Goal: Task Accomplishment & Management: Use online tool/utility

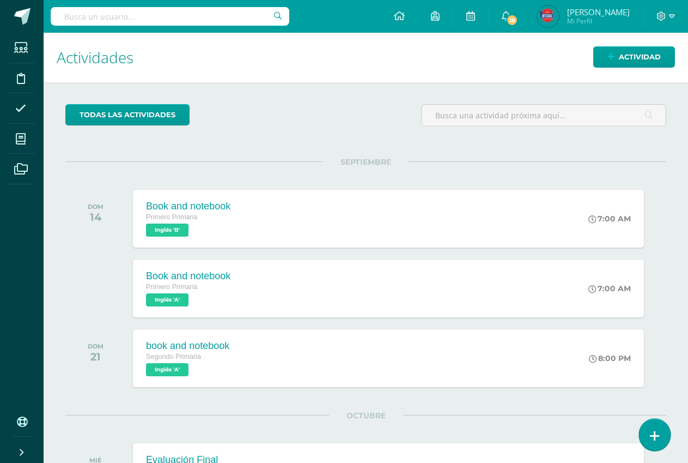
click at [651, 441] on icon at bounding box center [655, 435] width 10 height 13
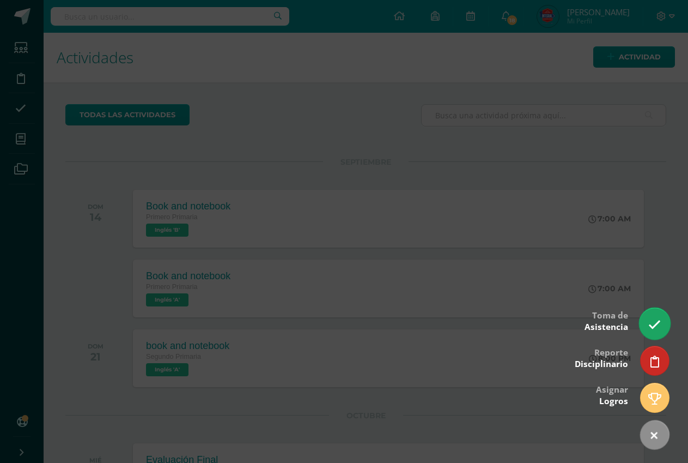
click at [651, 332] on link at bounding box center [654, 323] width 31 height 32
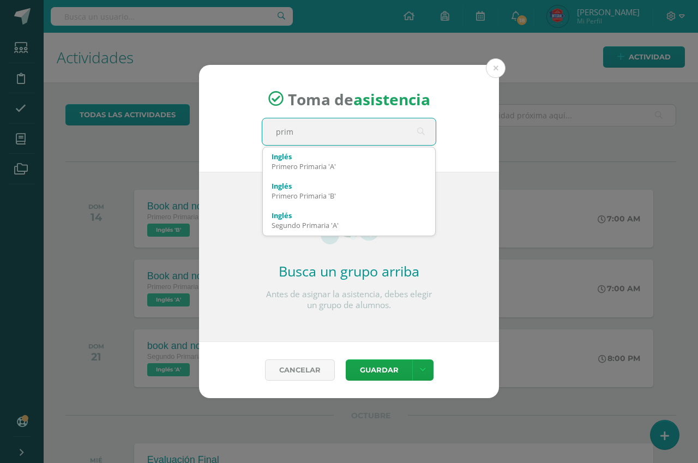
type input "prime"
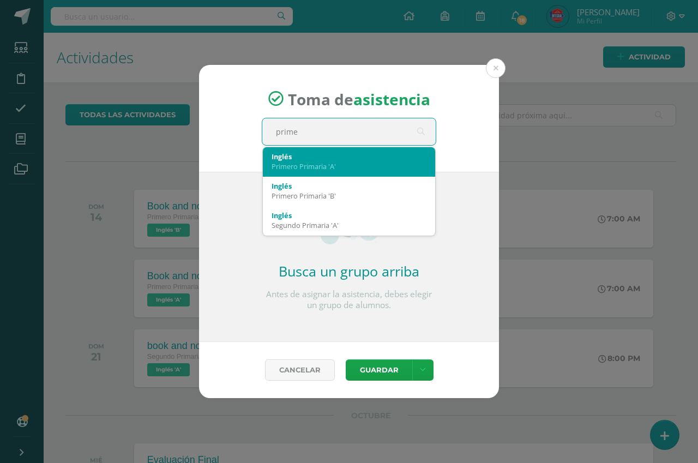
click at [336, 165] on div "Primero Primaria 'A'" at bounding box center [348, 166] width 155 height 10
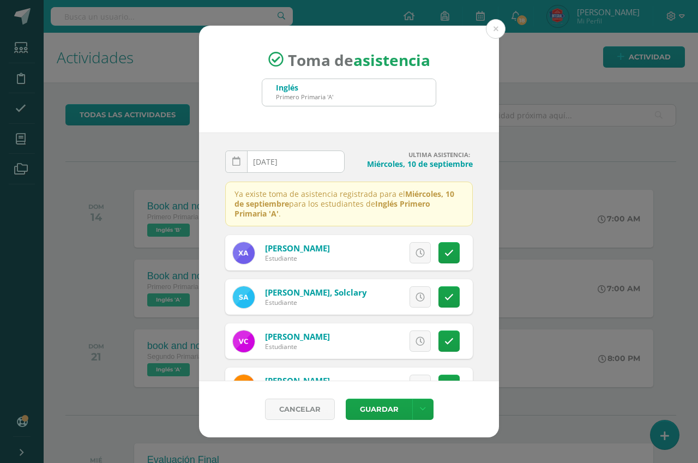
scroll to position [63, 0]
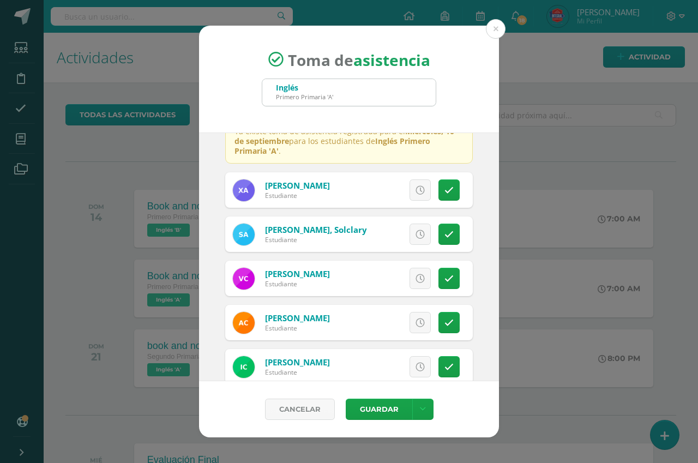
click at [438, 220] on div "Excusa Detalles sobre excusa: Añadir excusa a todas las inasistencias del día C…" at bounding box center [394, 233] width 157 height 35
click at [439, 223] on div "Excusa Detalles sobre excusa: Añadir excusa a todas las inasistencias del día C…" at bounding box center [394, 233] width 157 height 35
click at [438, 227] on link at bounding box center [448, 233] width 21 height 21
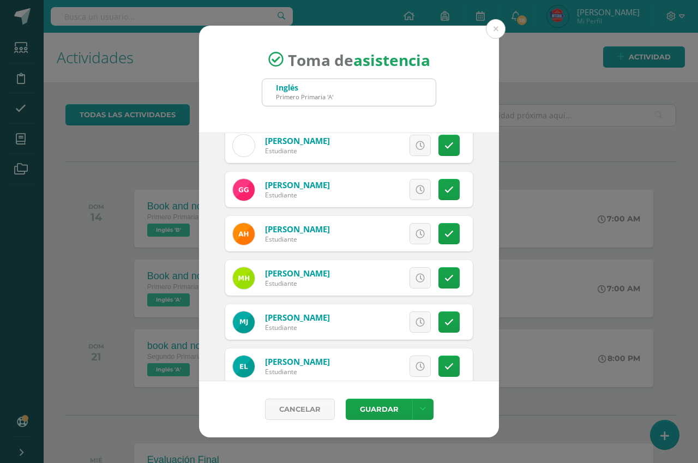
scroll to position [350, 0]
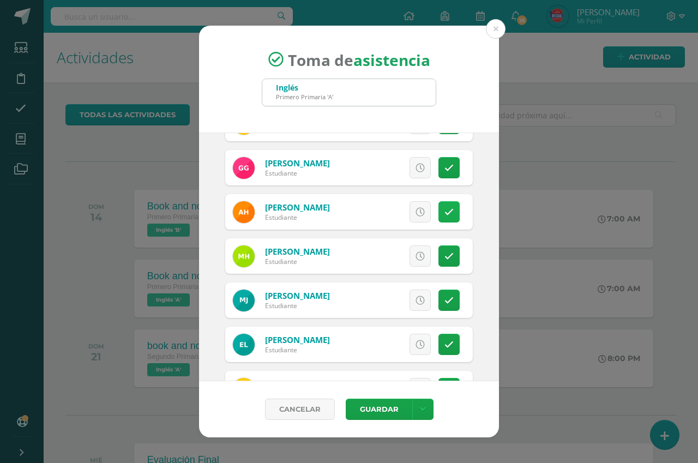
click at [444, 212] on icon at bounding box center [448, 212] width 9 height 9
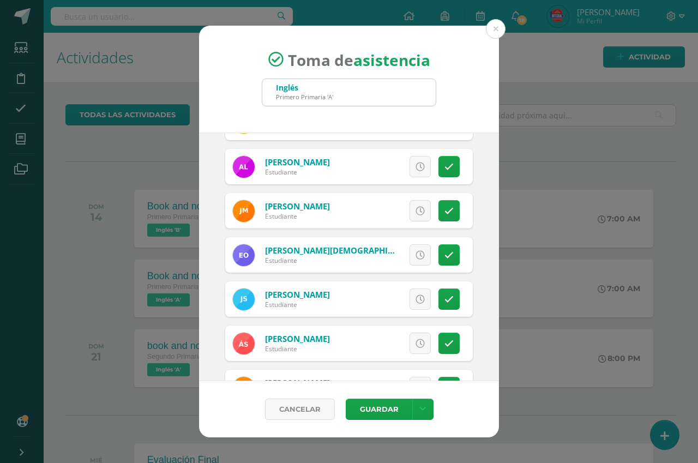
scroll to position [636, 0]
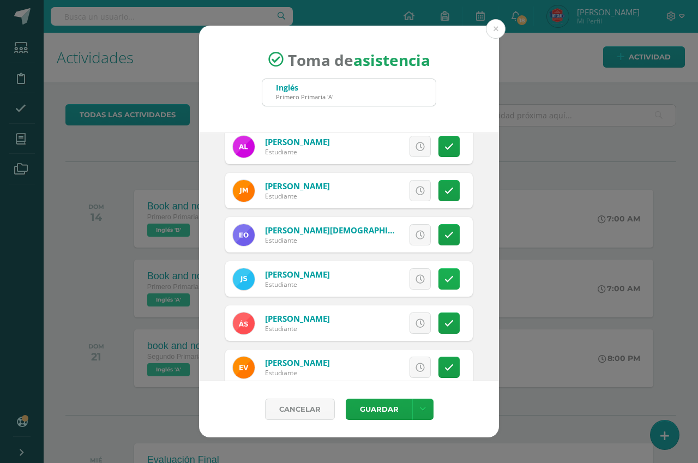
click at [439, 288] on link at bounding box center [448, 278] width 21 height 21
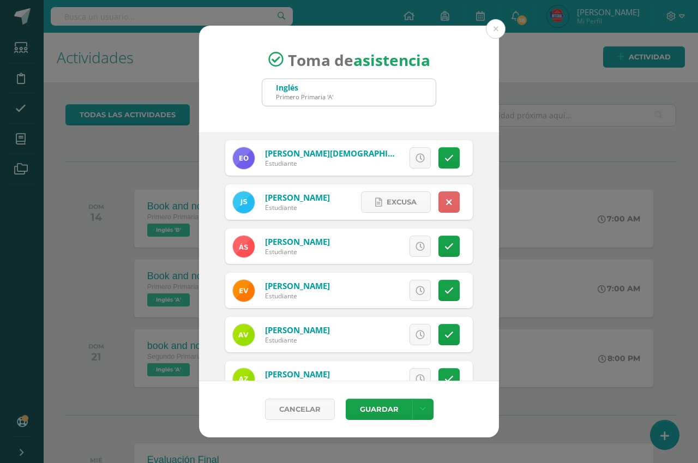
scroll to position [716, 0]
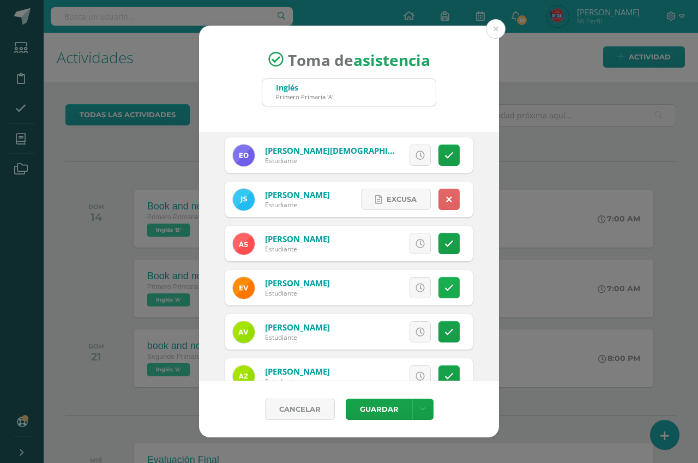
click at [444, 289] on icon at bounding box center [448, 287] width 9 height 9
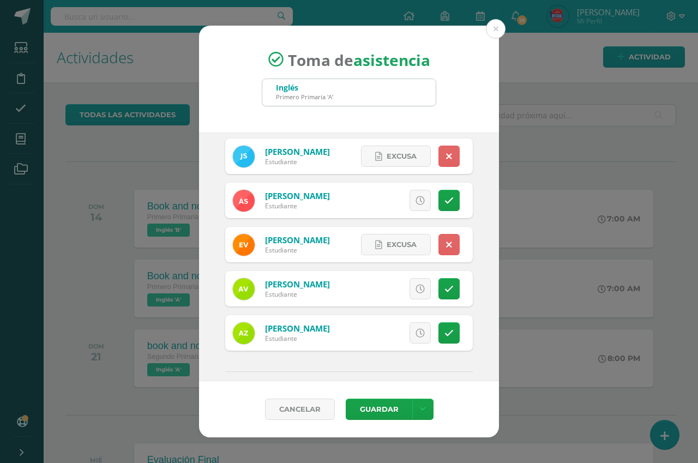
scroll to position [761, 0]
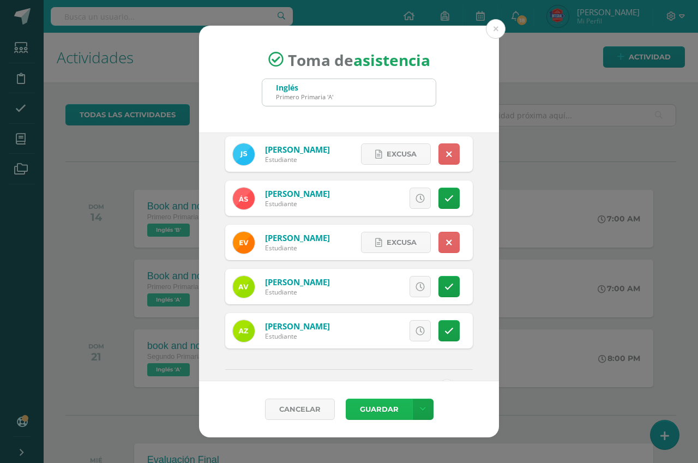
drag, startPoint x: 385, startPoint y: 406, endPoint x: 379, endPoint y: 406, distance: 6.0
click at [384, 406] on button "Guardar" at bounding box center [379, 408] width 66 height 21
